Goal: Task Accomplishment & Management: Manage account settings

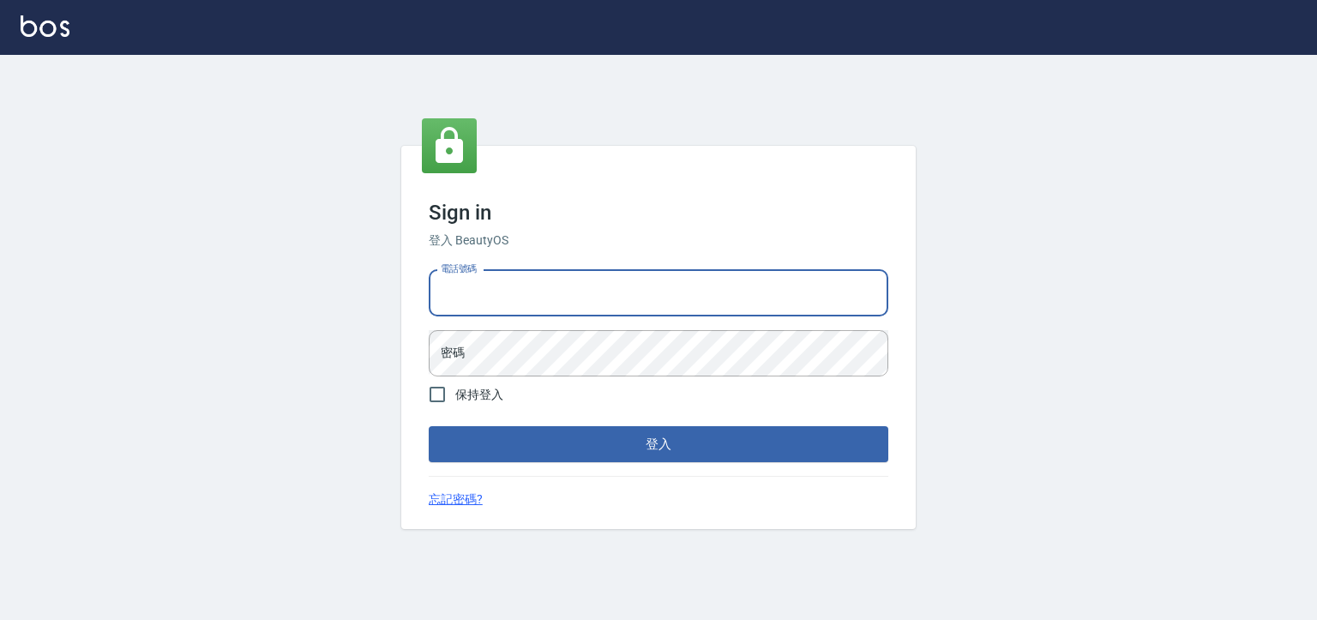
click at [599, 289] on input "電話號碼" at bounding box center [659, 293] width 460 height 46
type input "0930798111"
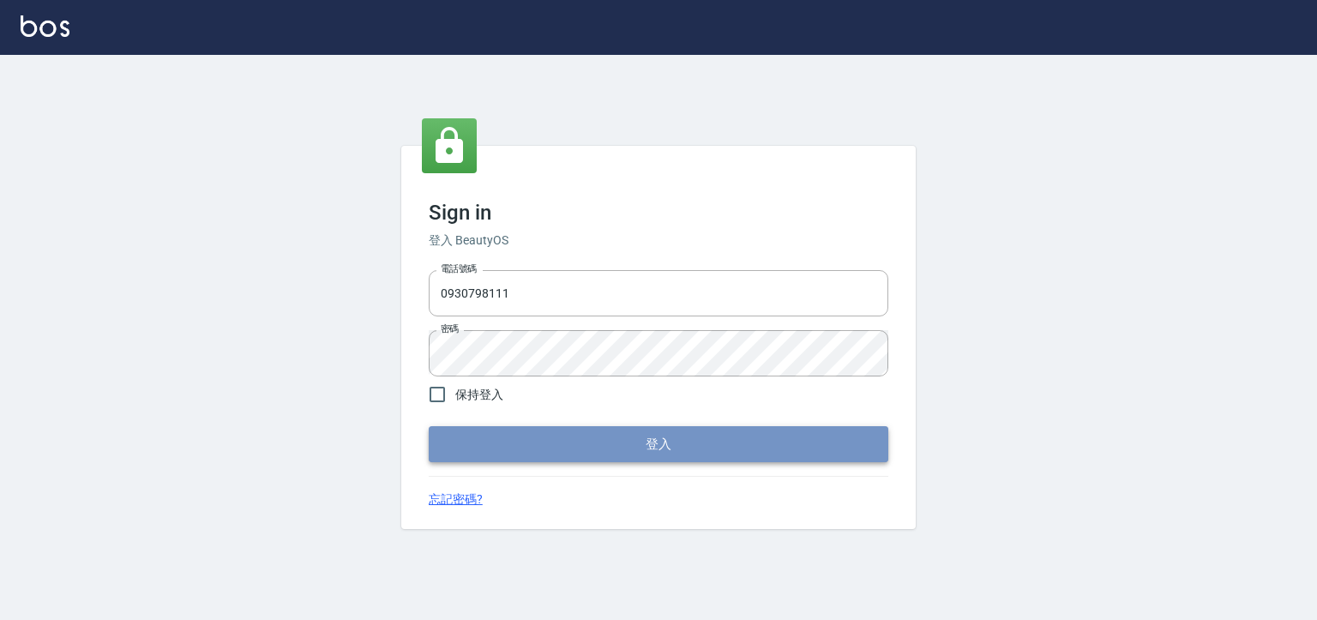
click at [556, 430] on button "登入" at bounding box center [659, 444] width 460 height 36
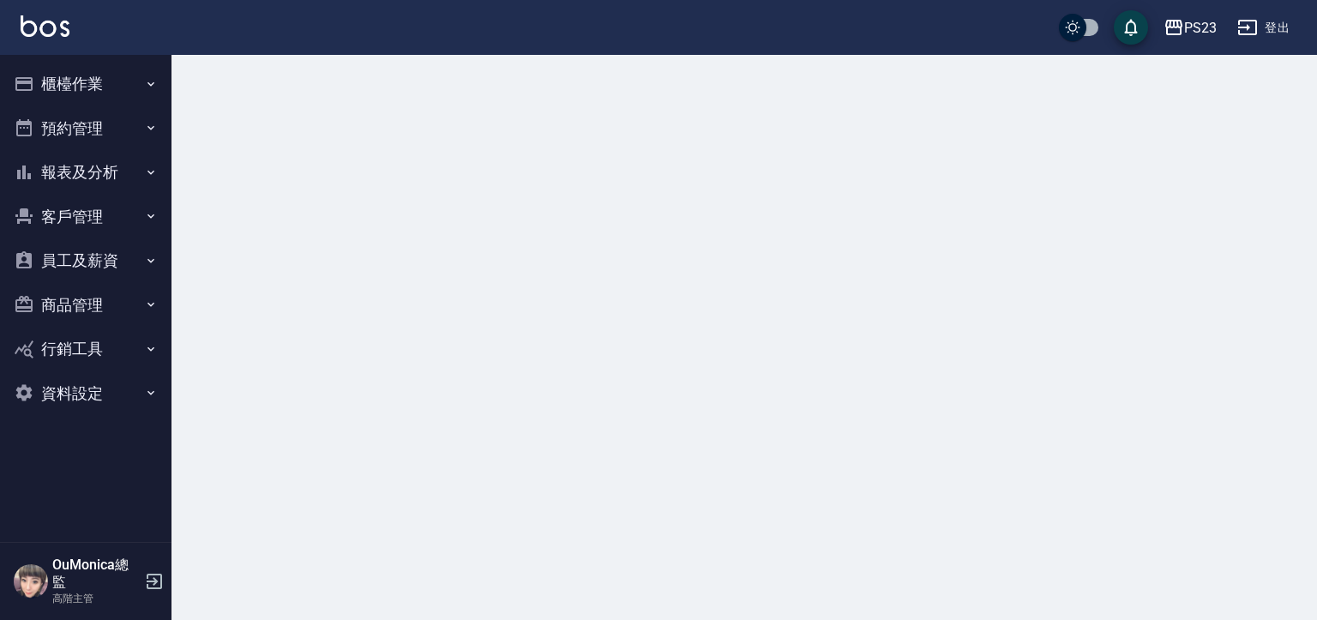
click at [125, 89] on button "櫃檯作業" at bounding box center [86, 84] width 158 height 45
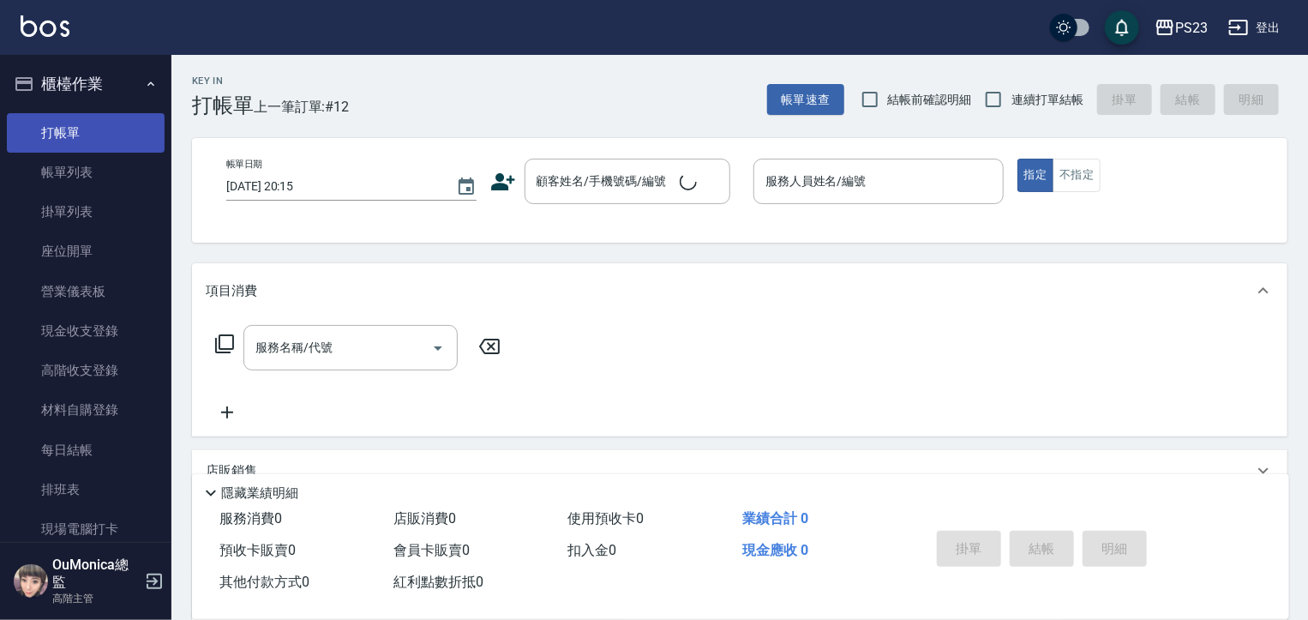
click at [102, 129] on link "打帳單" at bounding box center [86, 132] width 158 height 39
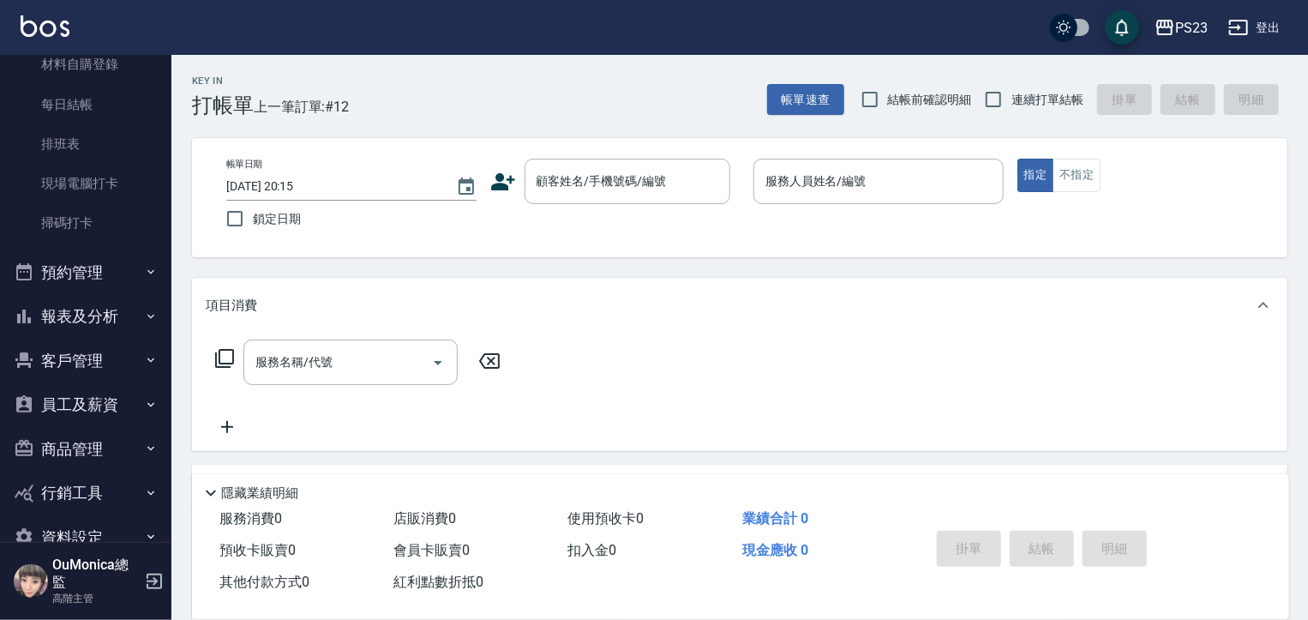
scroll to position [382, 0]
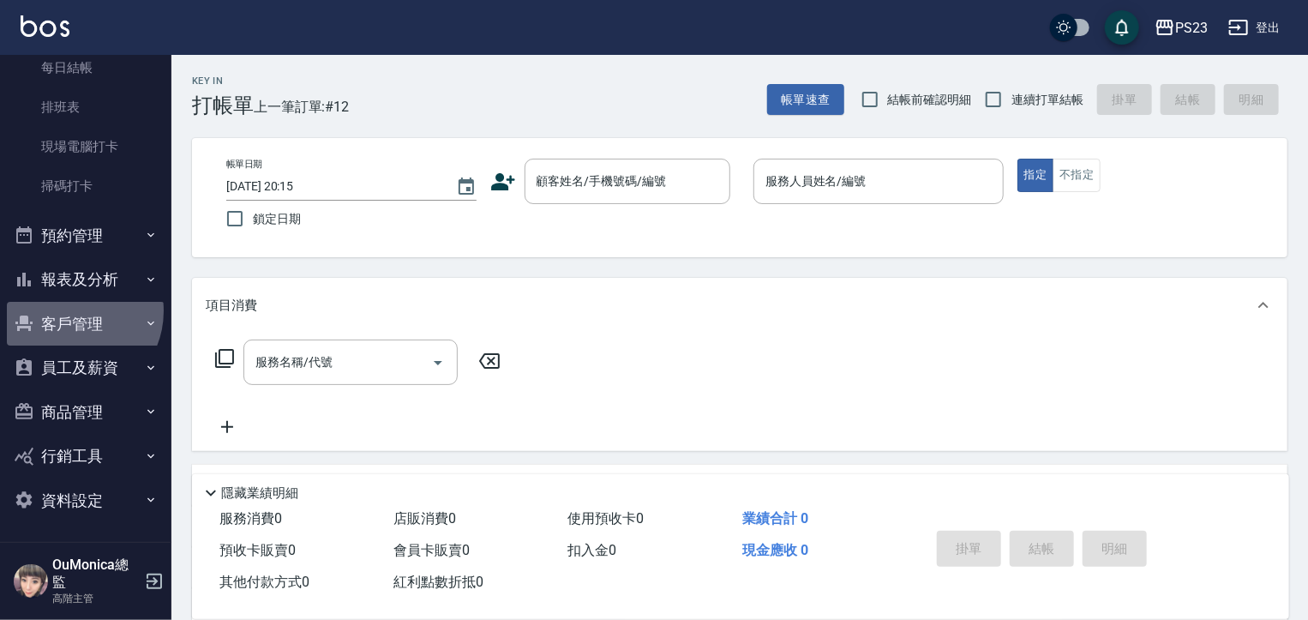
click at [70, 310] on button "客戶管理" at bounding box center [86, 324] width 158 height 45
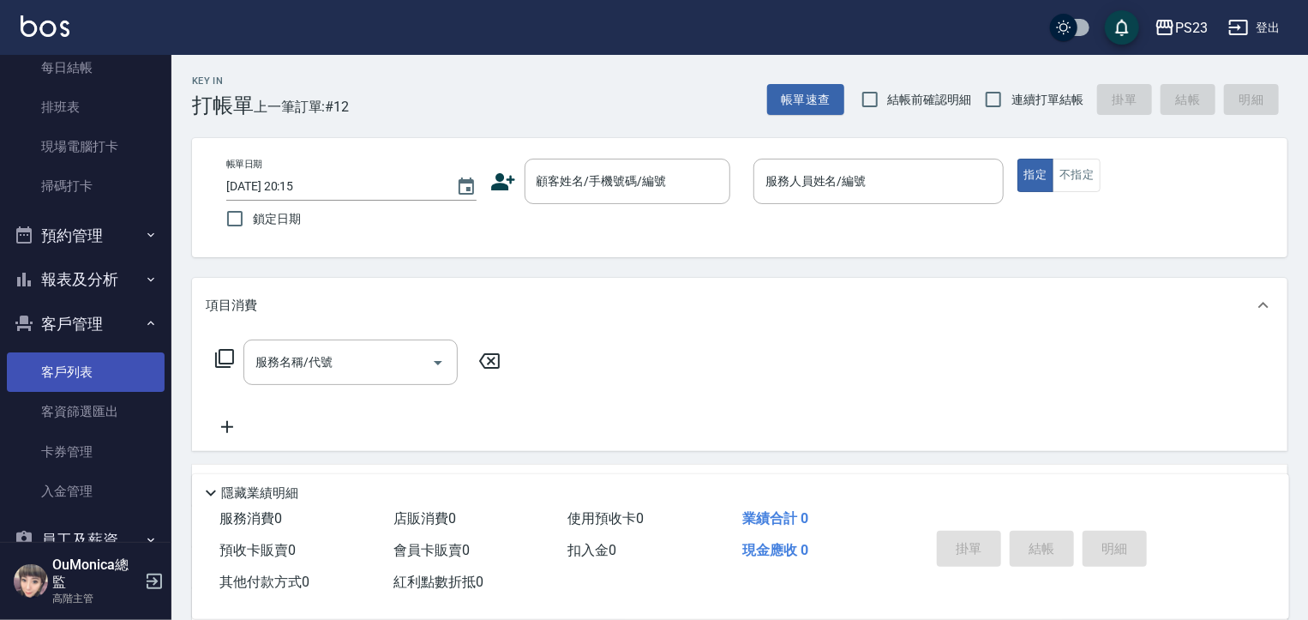
click at [41, 367] on link "客戶列表" at bounding box center [86, 371] width 158 height 39
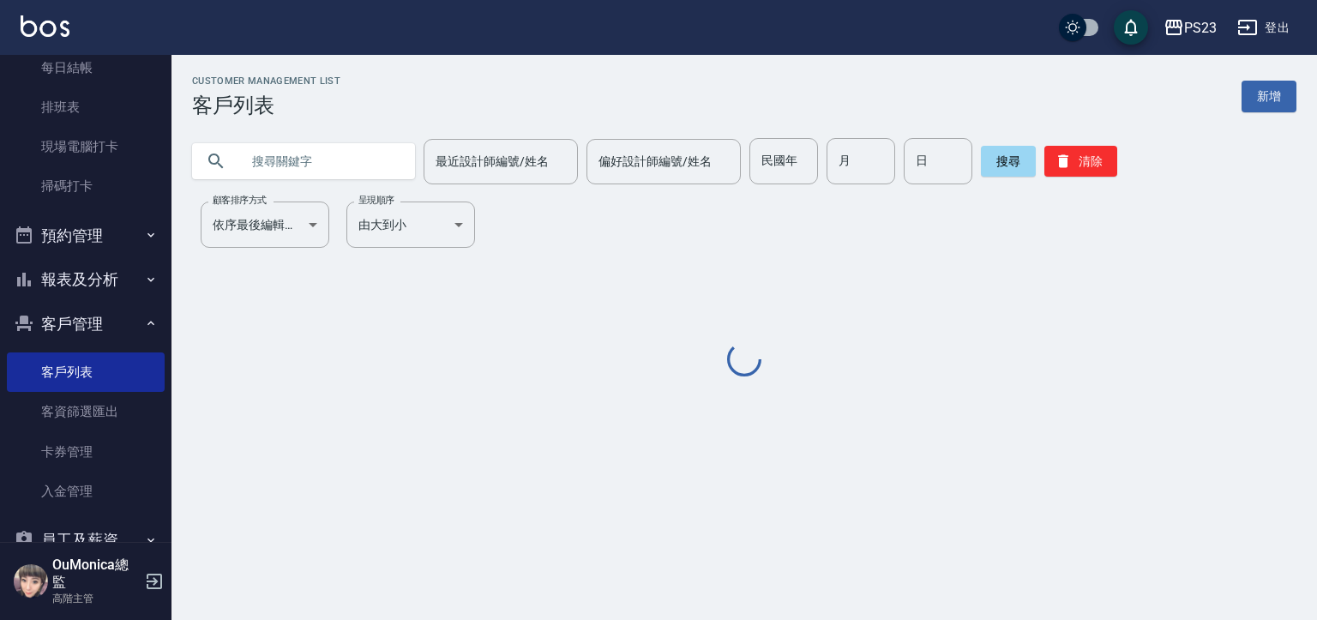
click at [289, 157] on input "text" at bounding box center [320, 161] width 161 height 46
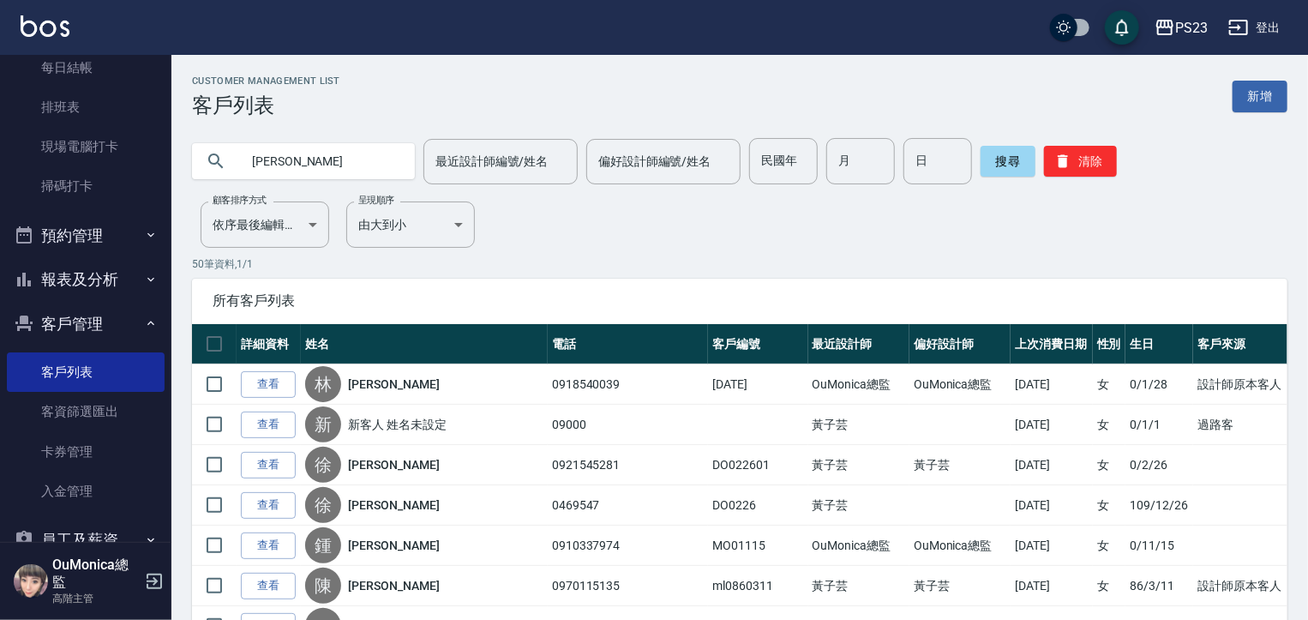
type input "[PERSON_NAME]"
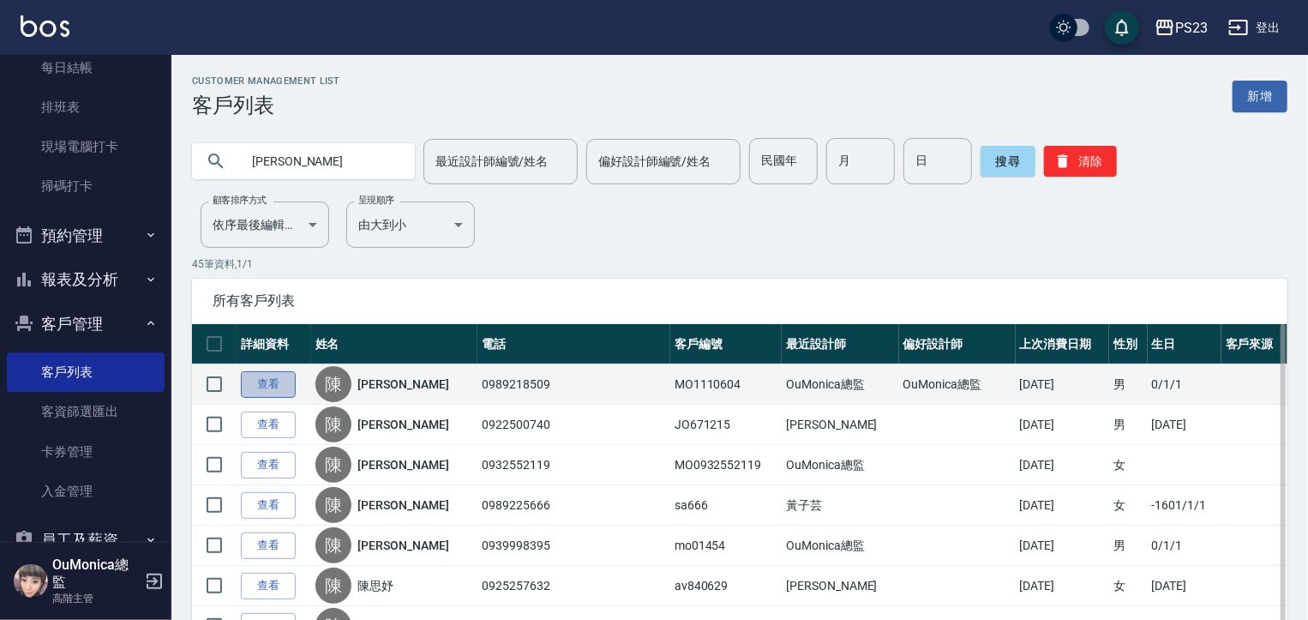
click at [263, 376] on link "查看" at bounding box center [268, 384] width 55 height 27
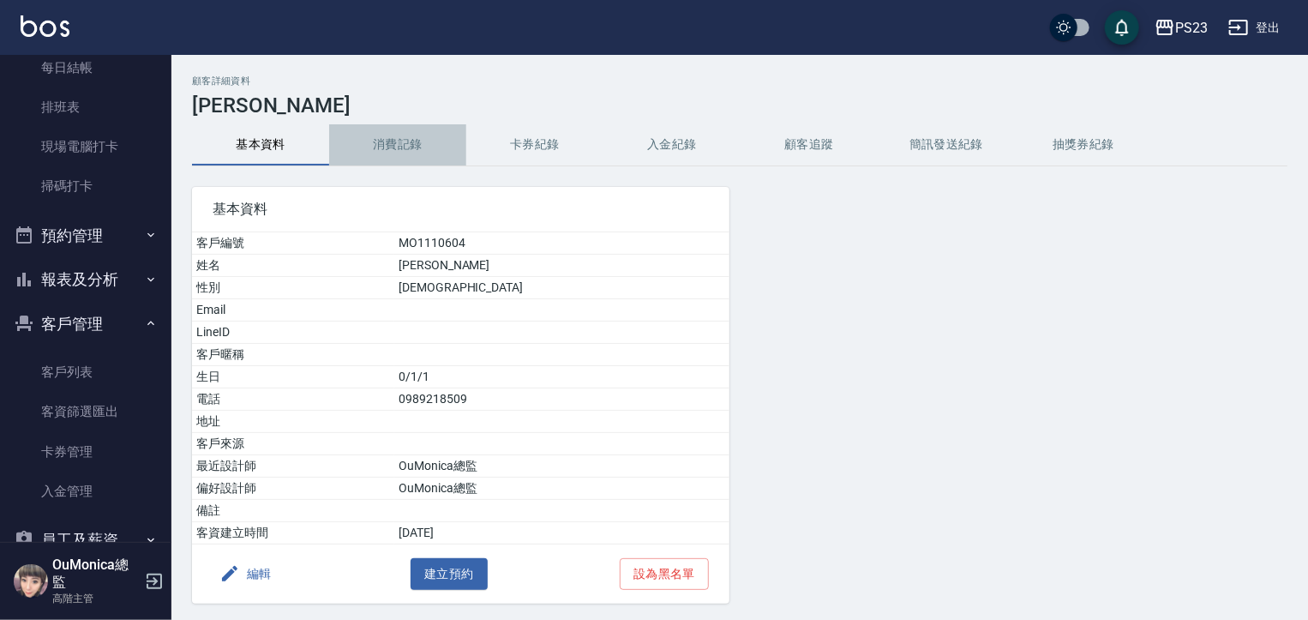
click at [394, 142] on button "消費記錄" at bounding box center [397, 144] width 137 height 41
